Goal: Communication & Community: Ask a question

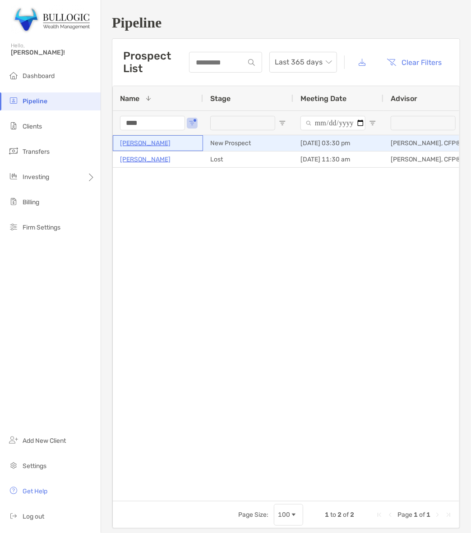
click at [152, 143] on p "[PERSON_NAME]" at bounding box center [145, 143] width 51 height 11
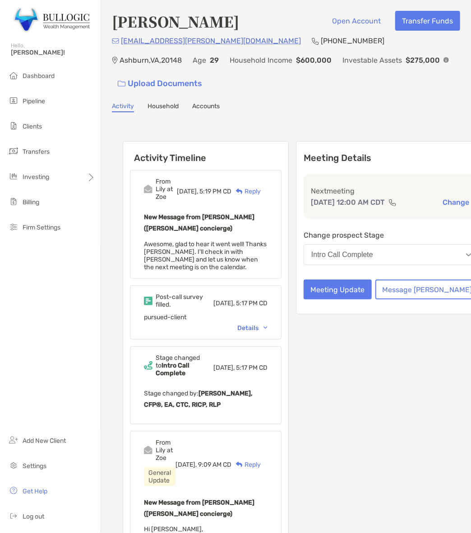
click at [377, 254] on button "Intro Call Complete" at bounding box center [391, 255] width 175 height 21
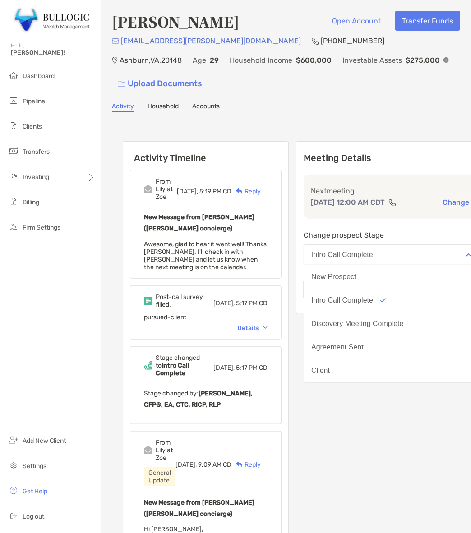
click at [352, 400] on div "Meeting Details Next meeting Sep 30, 12:00 AM CDT Change Change prospect Stage …" at bounding box center [391, 430] width 191 height 578
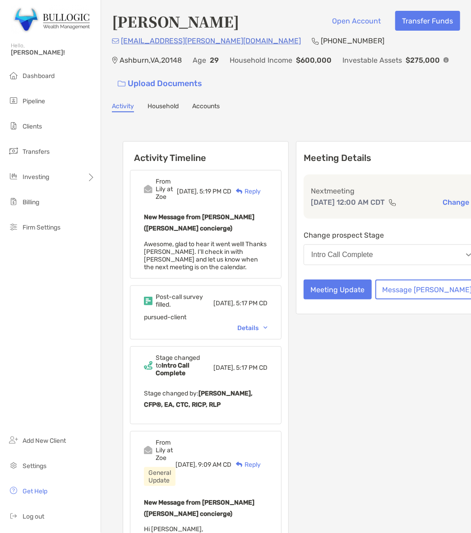
click at [392, 291] on div "Meeting Details Next meeting Sep 30, 12:00 AM CDT Change Change prospect Stage …" at bounding box center [391, 227] width 191 height 173
click at [392, 287] on button "Message Zoe" at bounding box center [427, 290] width 104 height 20
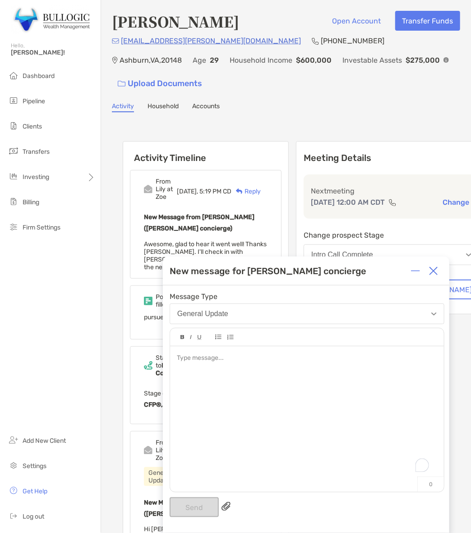
click at [207, 366] on div "To enrich screen reader interactions, please activate Accessibility in Grammarl…" at bounding box center [307, 414] width 274 height 137
click at [195, 517] on button "Send" at bounding box center [194, 508] width 49 height 20
